Goal: Task Accomplishment & Management: Use online tool/utility

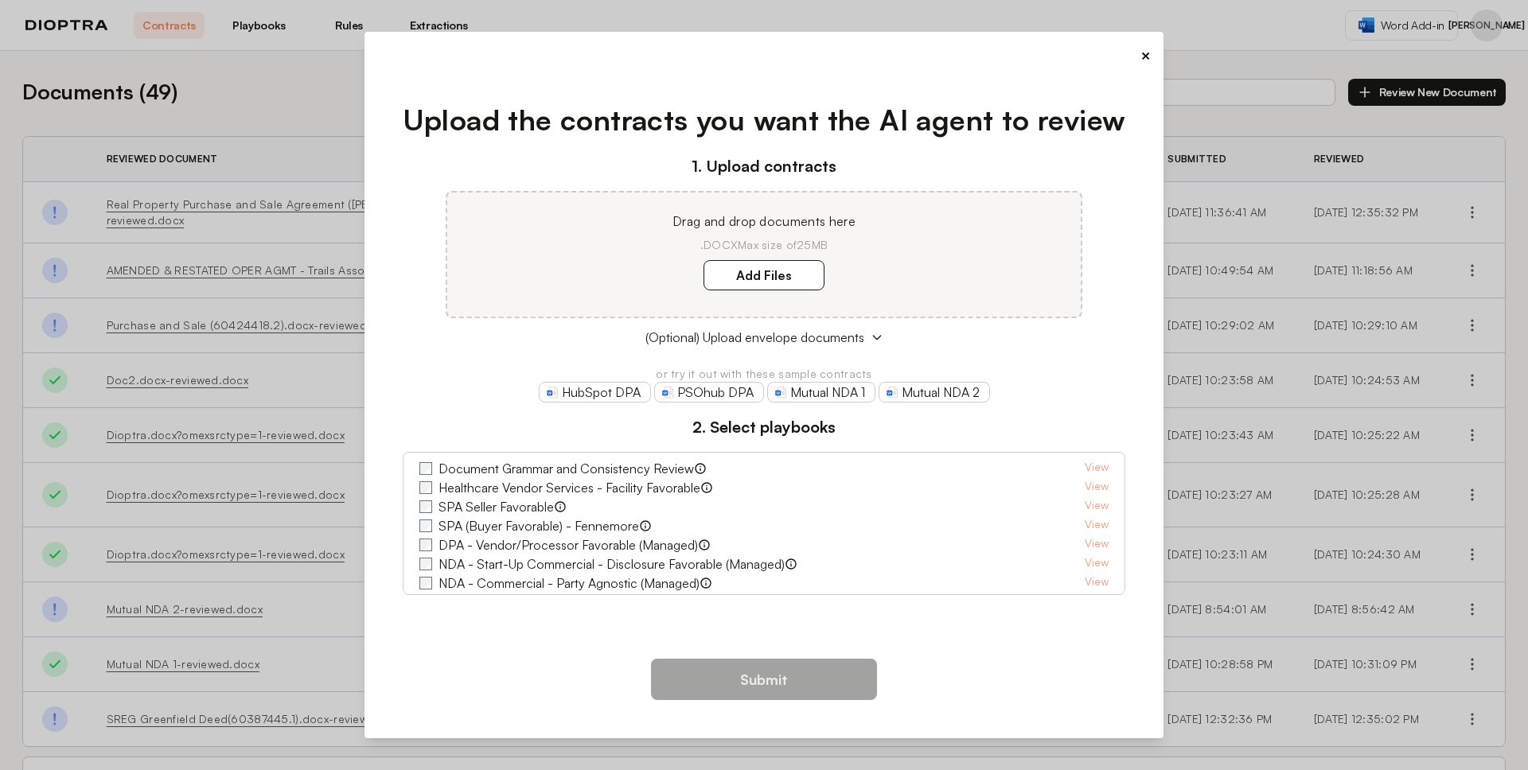
click at [300, 106] on div "× Upload the contracts you want the AI agent to review 1. Upload contracts Drag…" at bounding box center [764, 385] width 1528 height 770
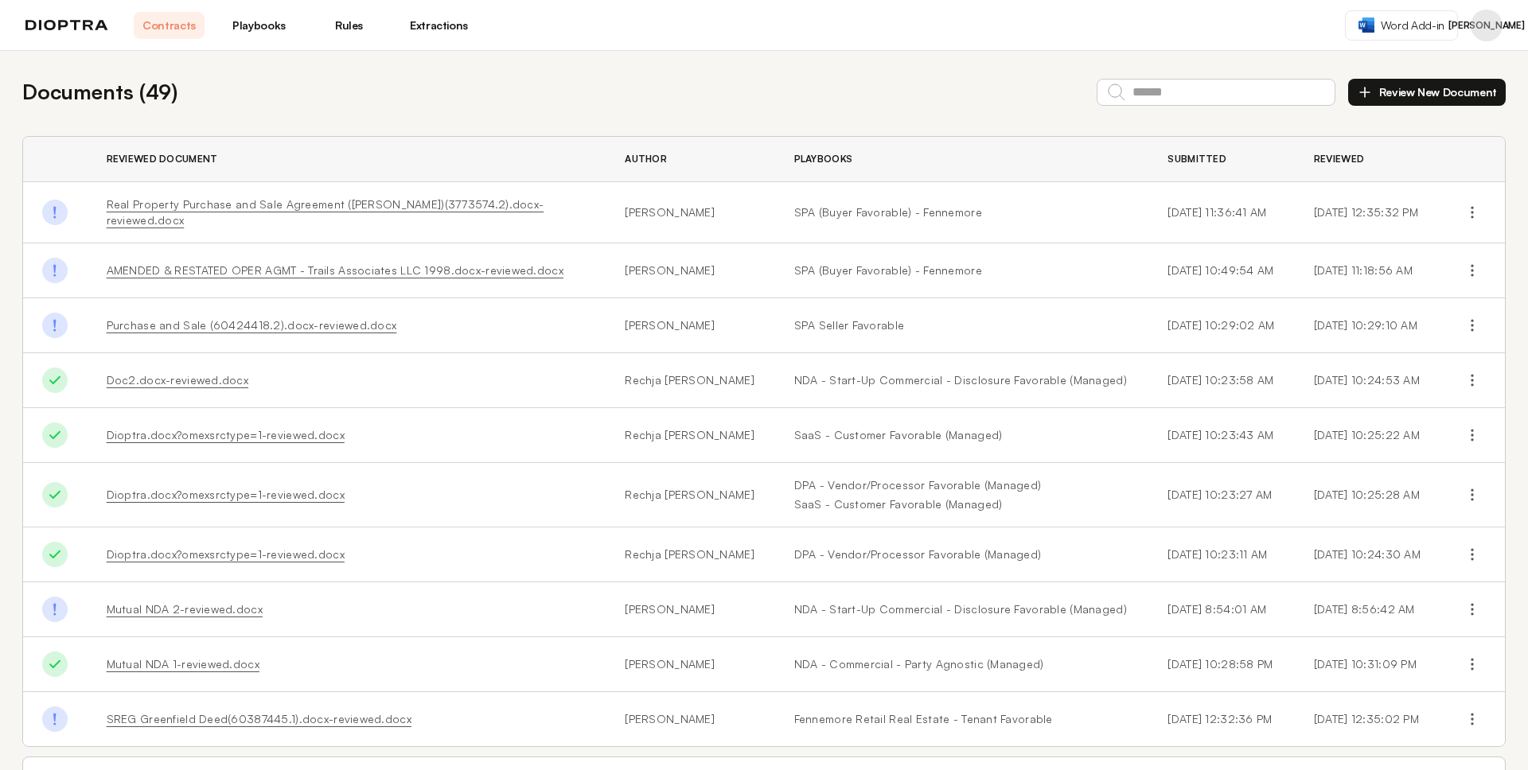
click at [1484, 27] on button "Profile menu" at bounding box center [1486, 26] width 32 height 32
click at [1426, 68] on button "Profile" at bounding box center [1425, 66] width 151 height 29
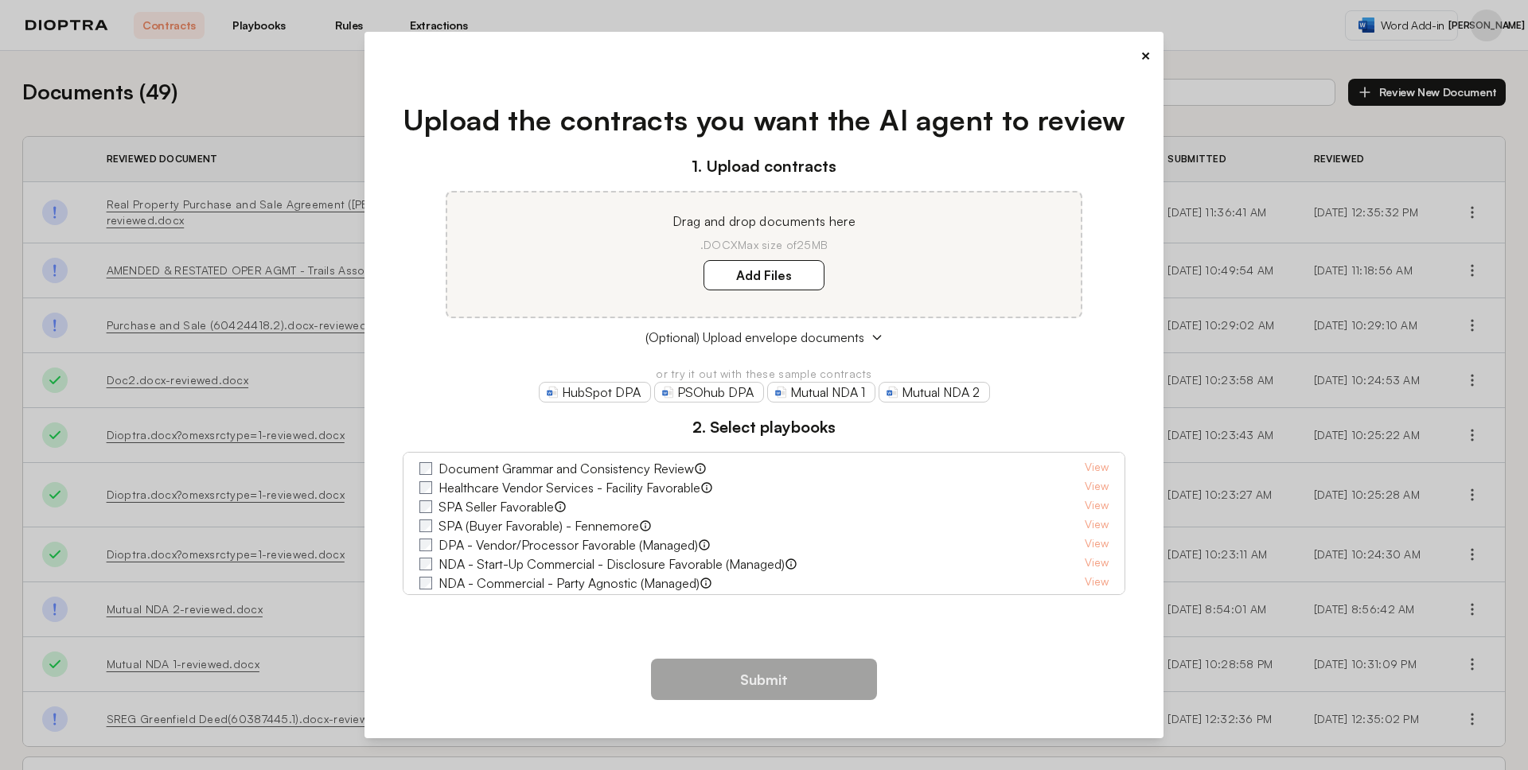
click at [296, 70] on div "× Upload the contracts you want the AI agent to review 1. Upload contracts Drag…" at bounding box center [764, 385] width 1528 height 770
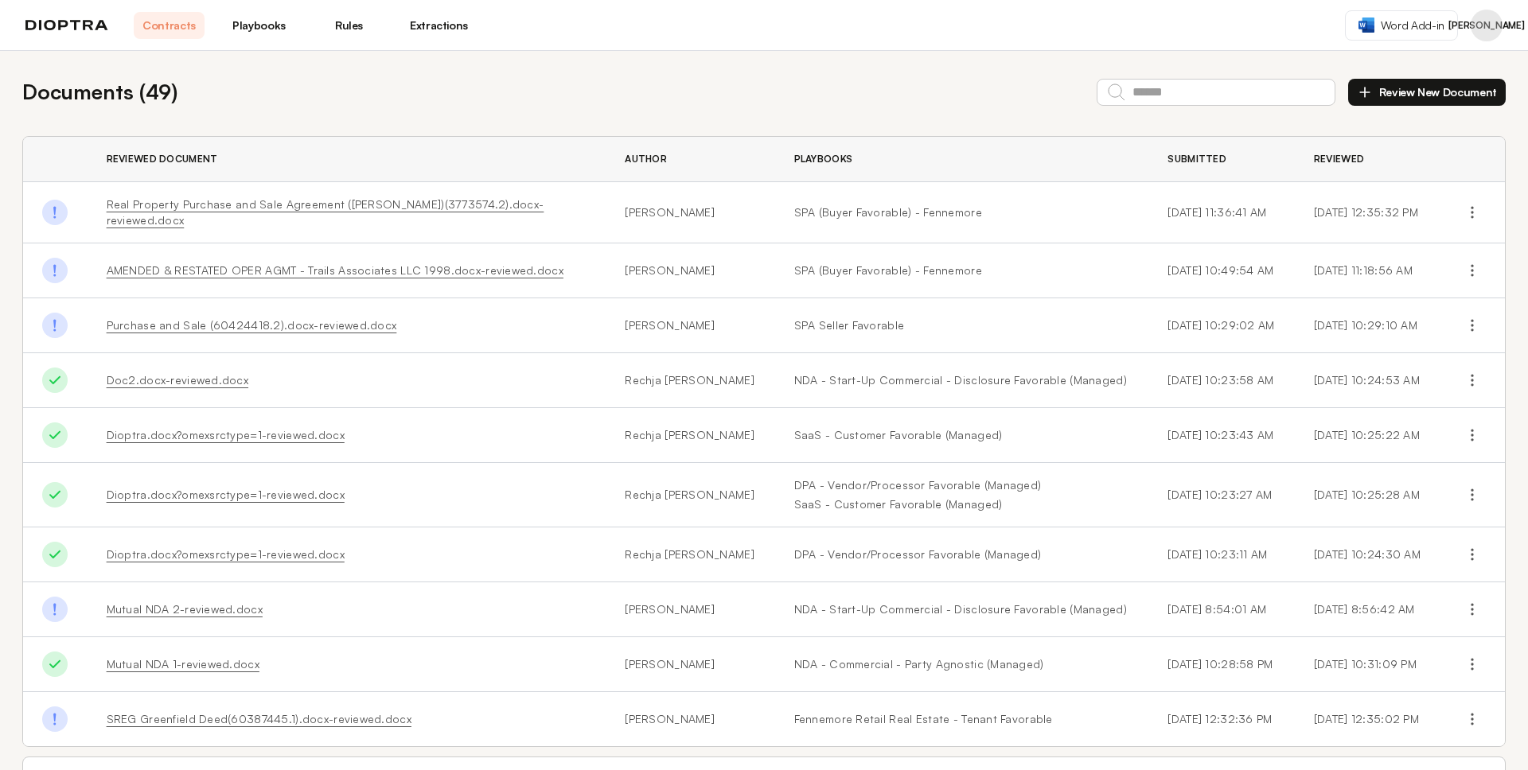
click at [457, 17] on link "Extractions" at bounding box center [438, 25] width 71 height 27
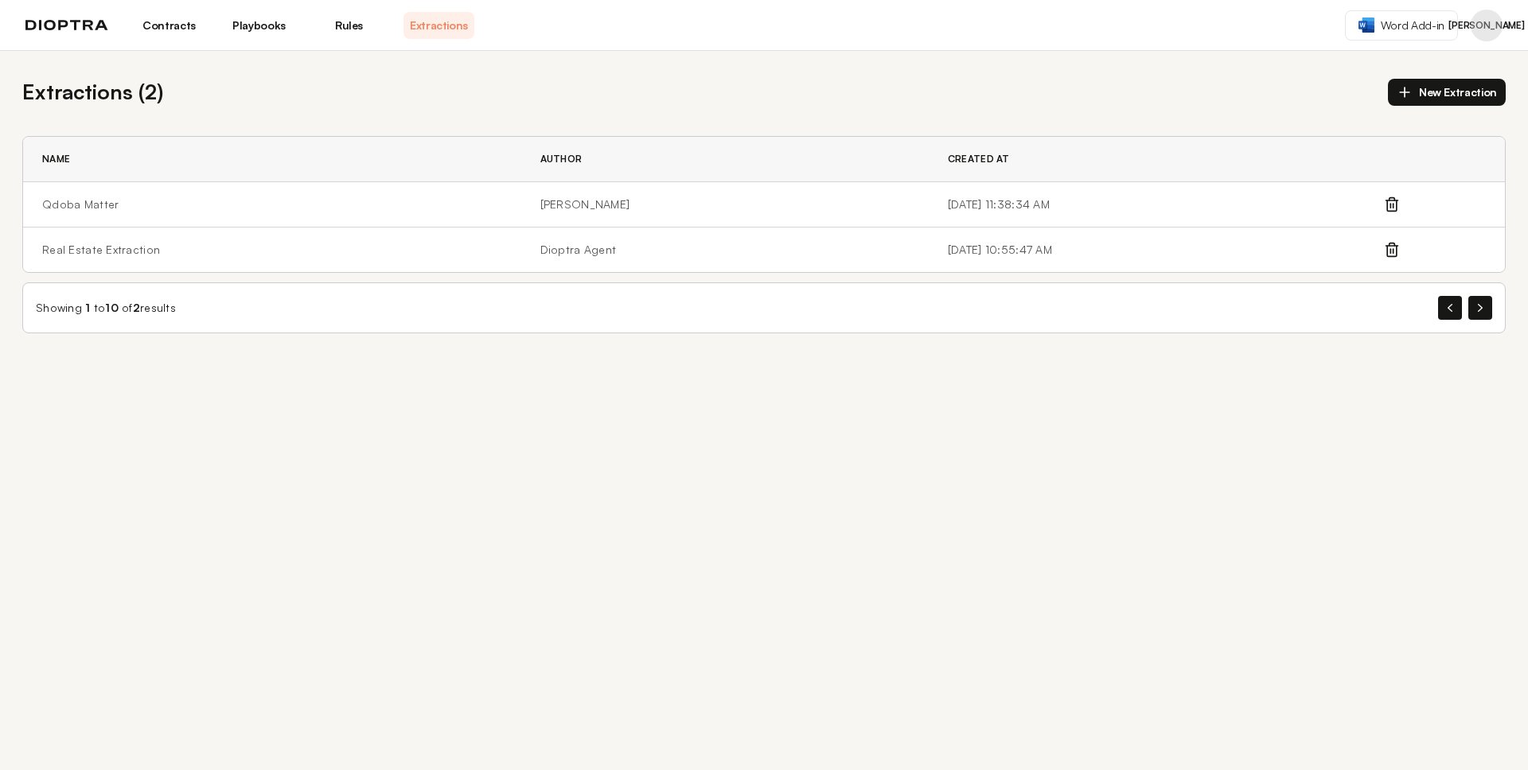
click at [454, 111] on div "Extractions ( 2 ) New Extraction Name Author Created At Qdoba Matter Adrian D'A…" at bounding box center [764, 205] width 1528 height 308
click at [646, 95] on div "Extractions ( 2 ) New Extraction" at bounding box center [763, 91] width 1483 height 31
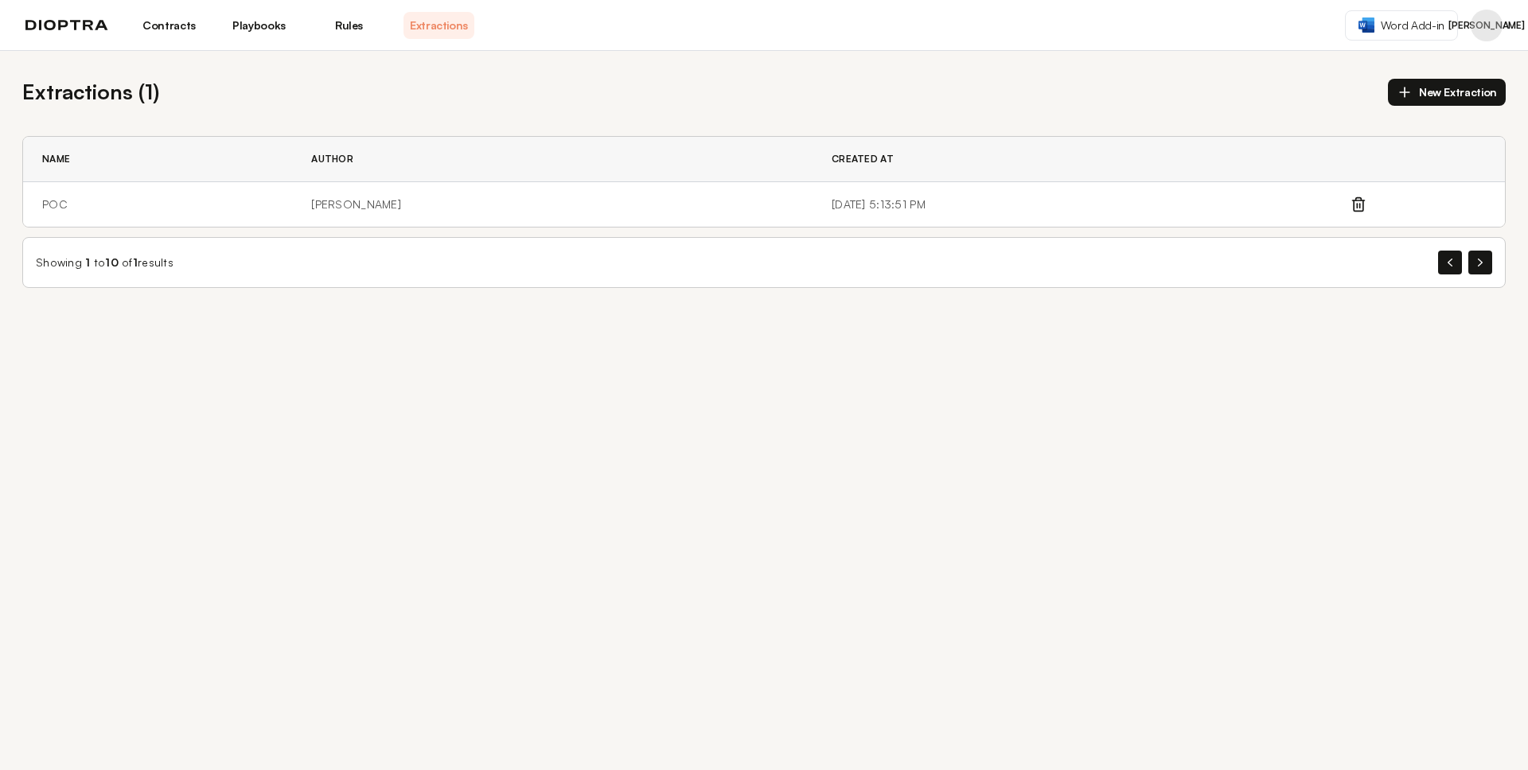
click at [464, 398] on div "Extractions ( 1 ) New Extraction Name Author Created At POC Laurie Ehrlich 9/17…" at bounding box center [764, 410] width 1528 height 719
click at [60, 207] on td "POC" at bounding box center [157, 204] width 269 height 45
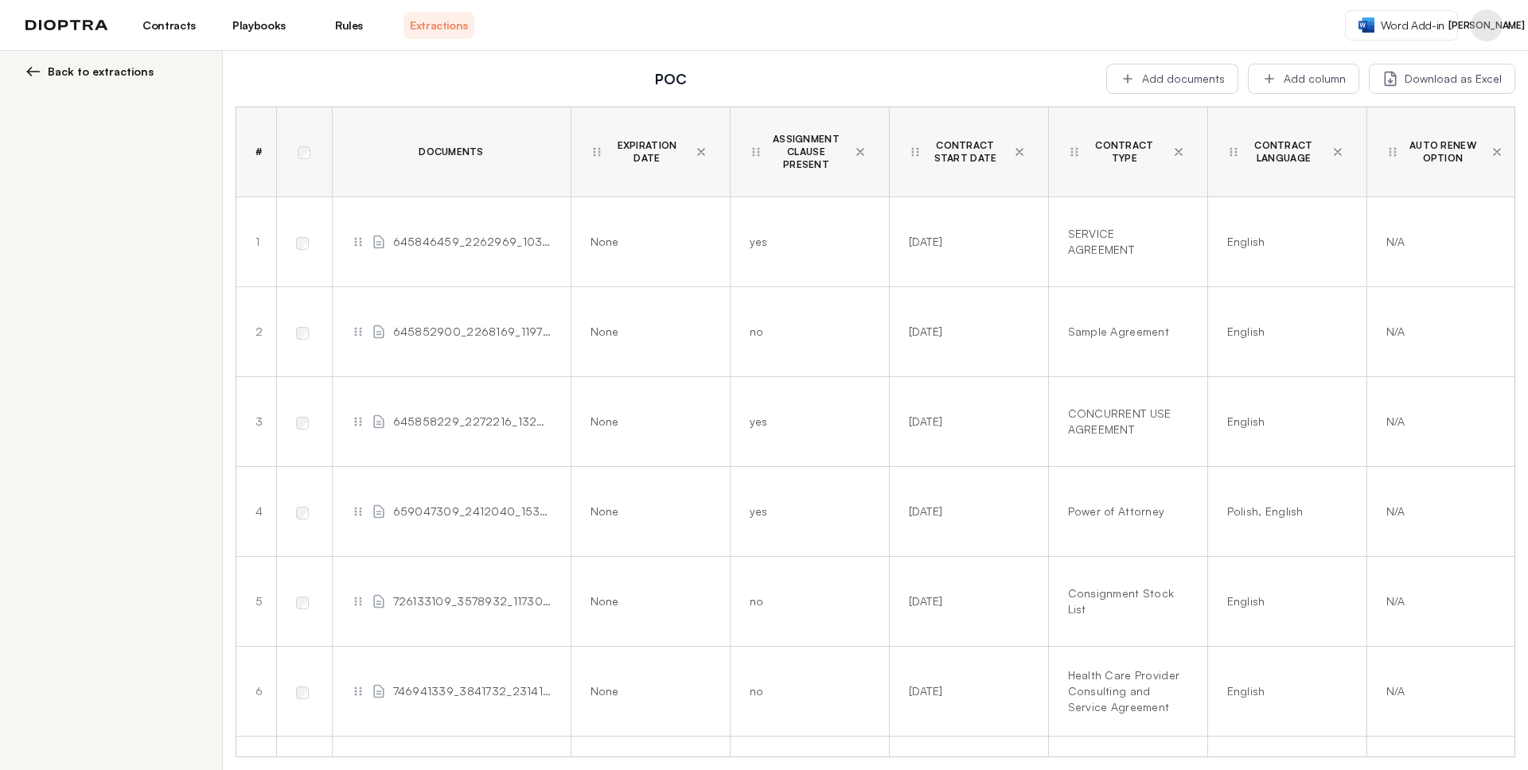
click at [566, 80] on h2 "POC" at bounding box center [670, 79] width 851 height 22
click at [543, 66] on div "POC Add documents Add column Download as Excel" at bounding box center [875, 79] width 1279 height 30
click at [795, 77] on h2 "POC" at bounding box center [670, 79] width 851 height 22
